Goal: Transaction & Acquisition: Purchase product/service

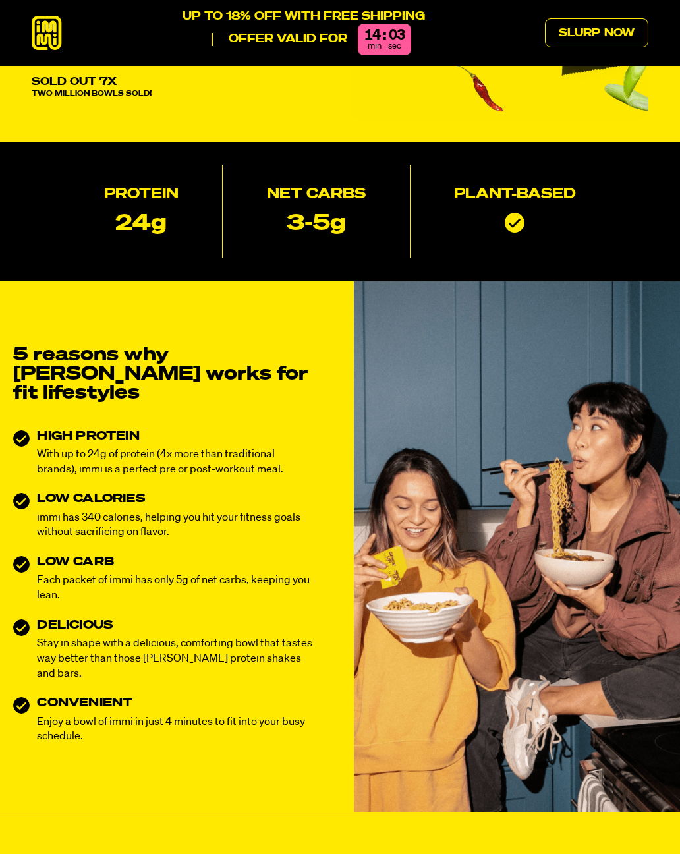
scroll to position [165, 0]
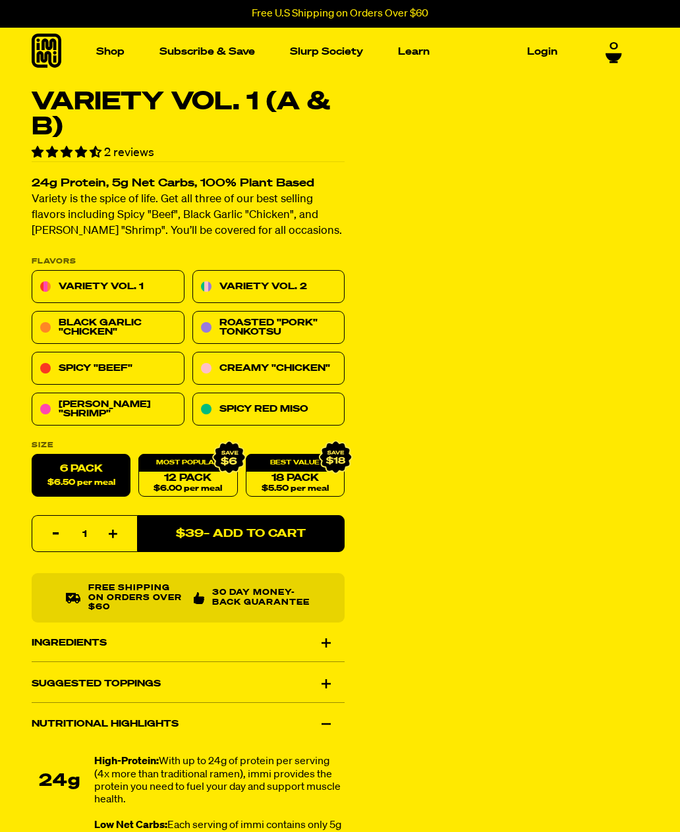
select select "subscription frequency"
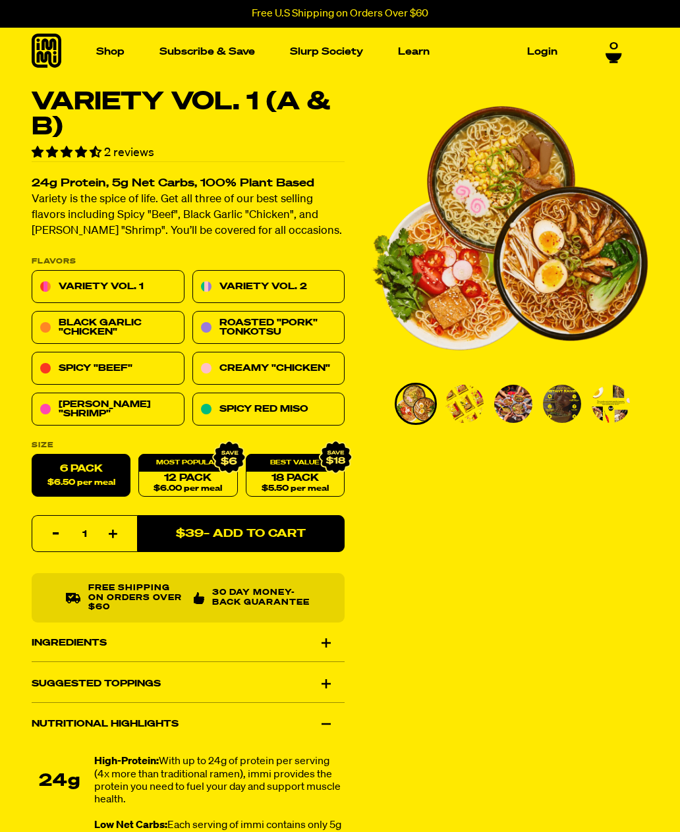
click at [109, 321] on link "Black Garlic "Chicken"" at bounding box center [108, 328] width 153 height 33
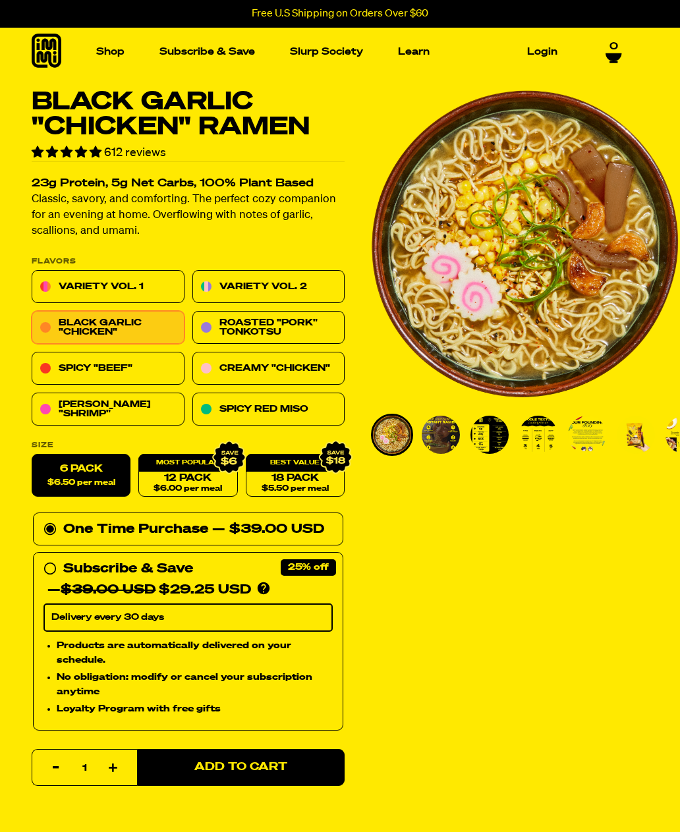
click at [113, 364] on link "Spicy "Beef"" at bounding box center [108, 368] width 153 height 33
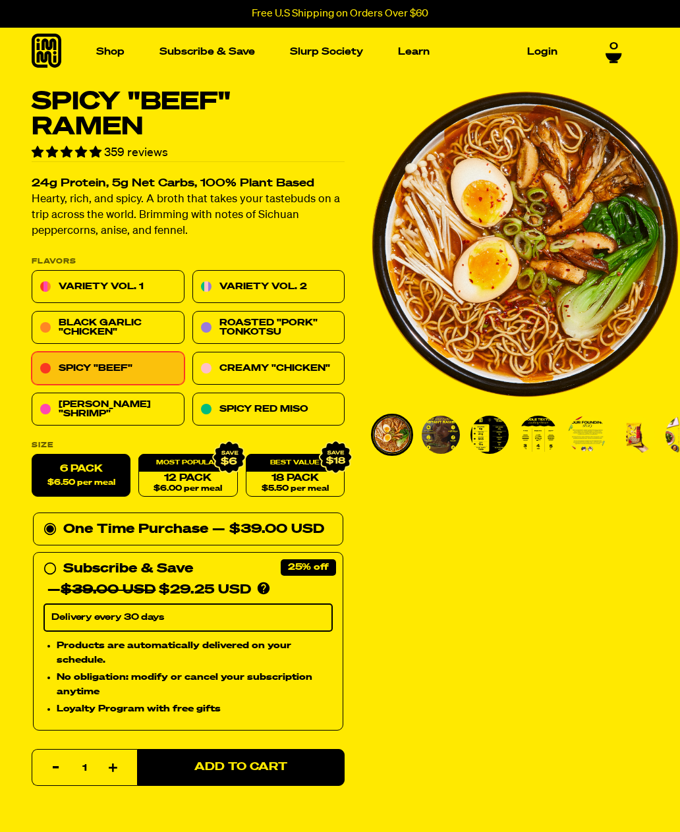
click at [133, 412] on link "[PERSON_NAME] "Shrimp"" at bounding box center [108, 409] width 153 height 33
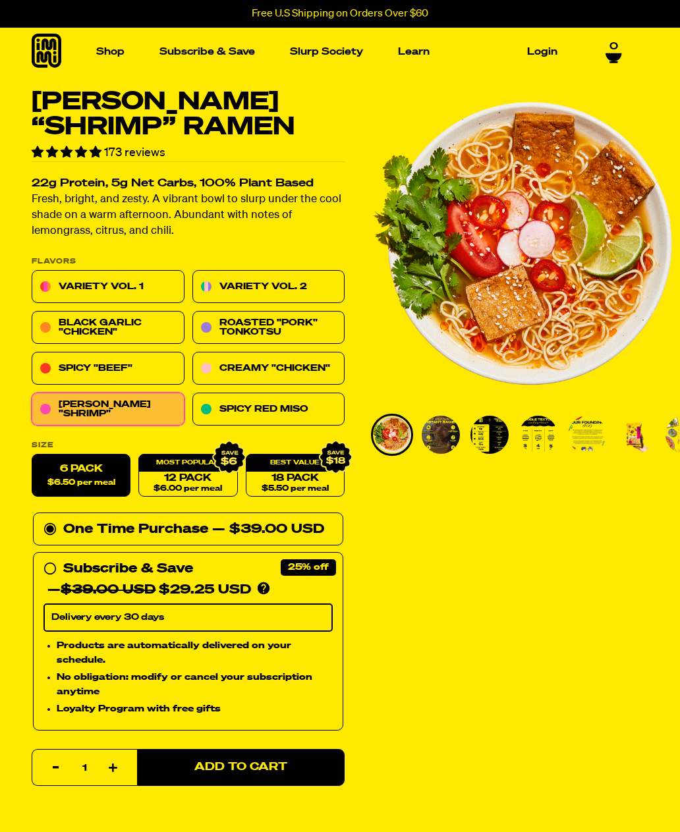
click at [304, 472] on link "18 Pack $5.50 per meal" at bounding box center [295, 475] width 99 height 43
radio input "false"
